Goal: Transaction & Acquisition: Book appointment/travel/reservation

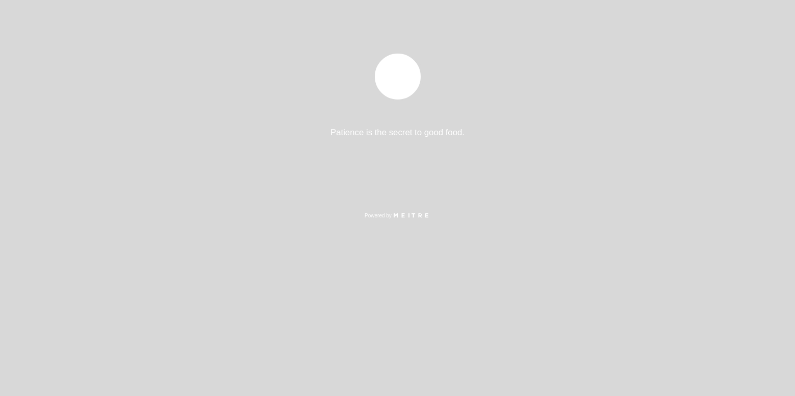
select select "es"
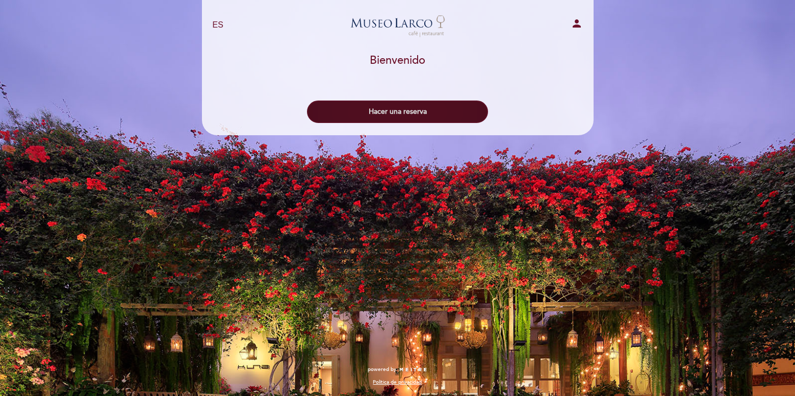
click at [416, 108] on button "Hacer una reserva" at bounding box center [397, 111] width 181 height 22
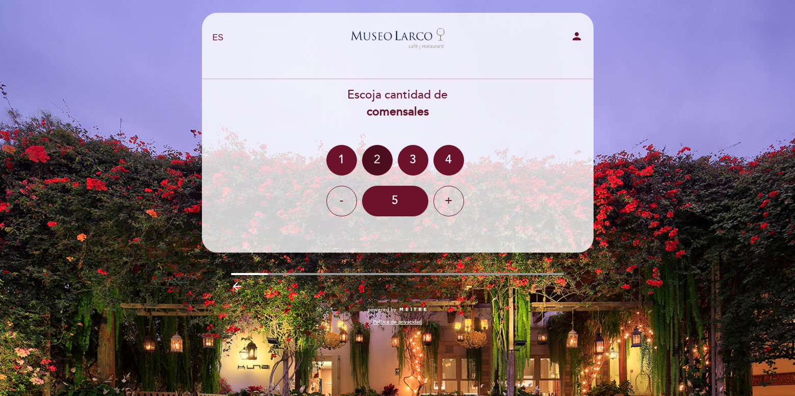
click at [378, 169] on div "2" at bounding box center [377, 160] width 31 height 31
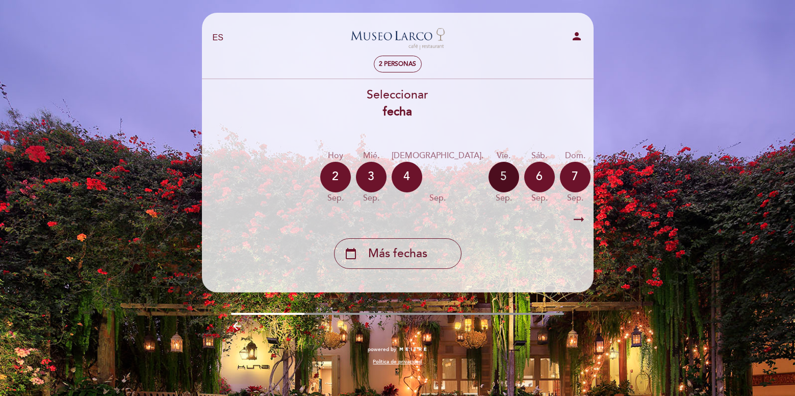
click at [488, 184] on div "5" at bounding box center [503, 177] width 31 height 31
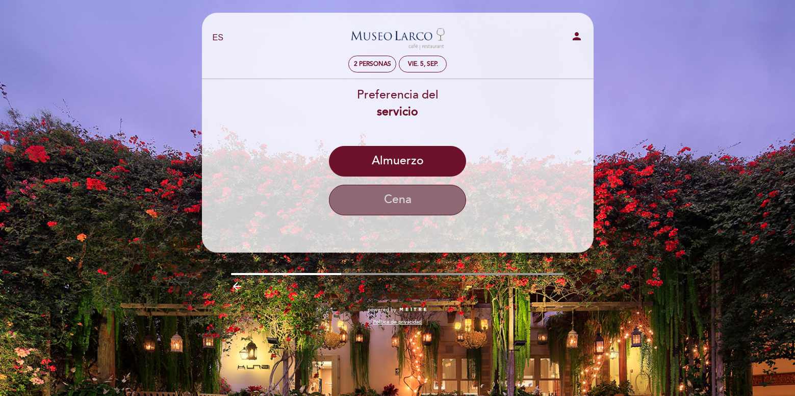
click at [433, 203] on button "Cena" at bounding box center [397, 200] width 137 height 31
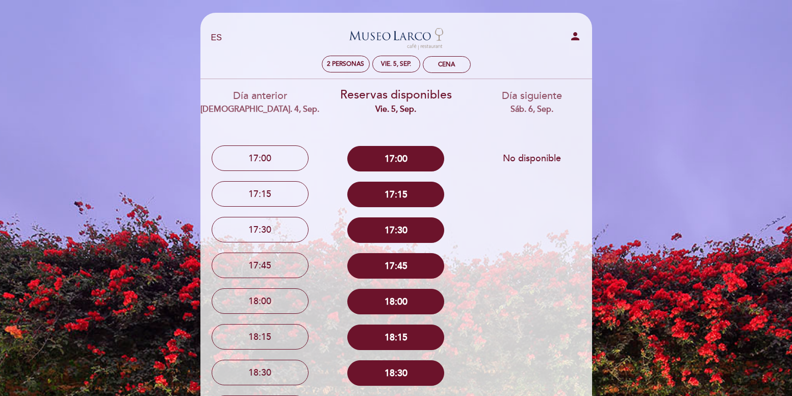
click at [582, 178] on div "Día anterior jue. 4, sep. 17:00 17:15 17:30 17:45 18:00 18:15" at bounding box center [396, 395] width 408 height 632
drag, startPoint x: 582, startPoint y: 179, endPoint x: 574, endPoint y: 202, distance: 24.2
click at [574, 202] on div "Día anterior jue. 4, sep. 17:00 17:15 17:30 17:45 18:00 18:15" at bounding box center [396, 395] width 408 height 632
click at [493, 111] on div "sáb. 6, sep." at bounding box center [531, 109] width 121 height 12
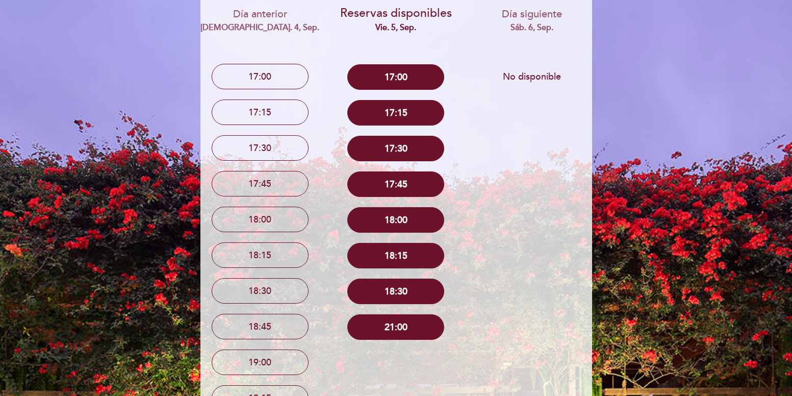
scroll to position [102, 0]
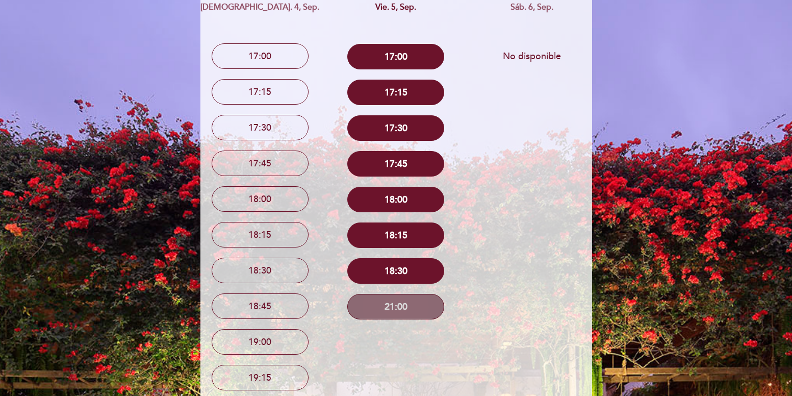
click at [411, 313] on button "21:00" at bounding box center [395, 306] width 97 height 25
click at [400, 303] on button "21:00" at bounding box center [395, 306] width 97 height 25
